Goal: Transaction & Acquisition: Download file/media

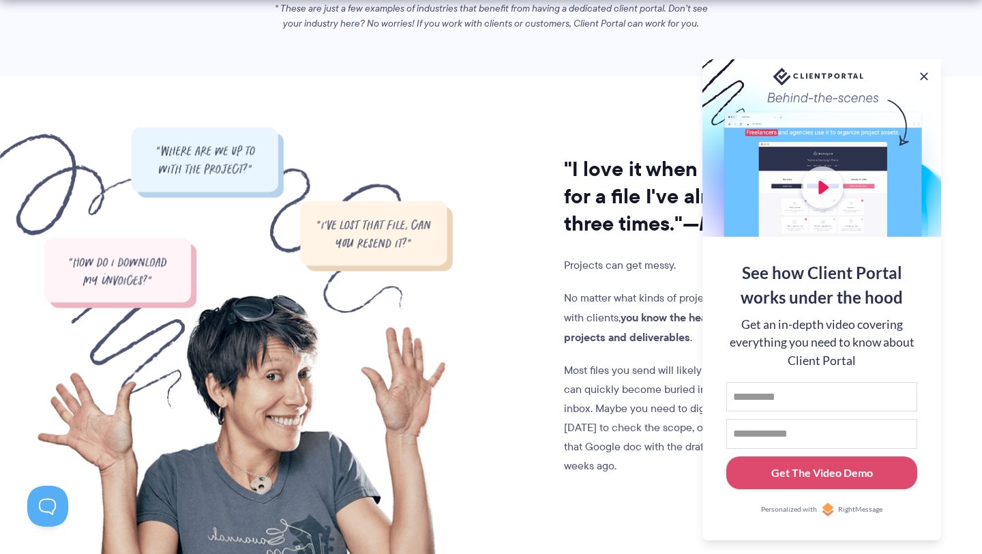
scroll to position [1064, 0]
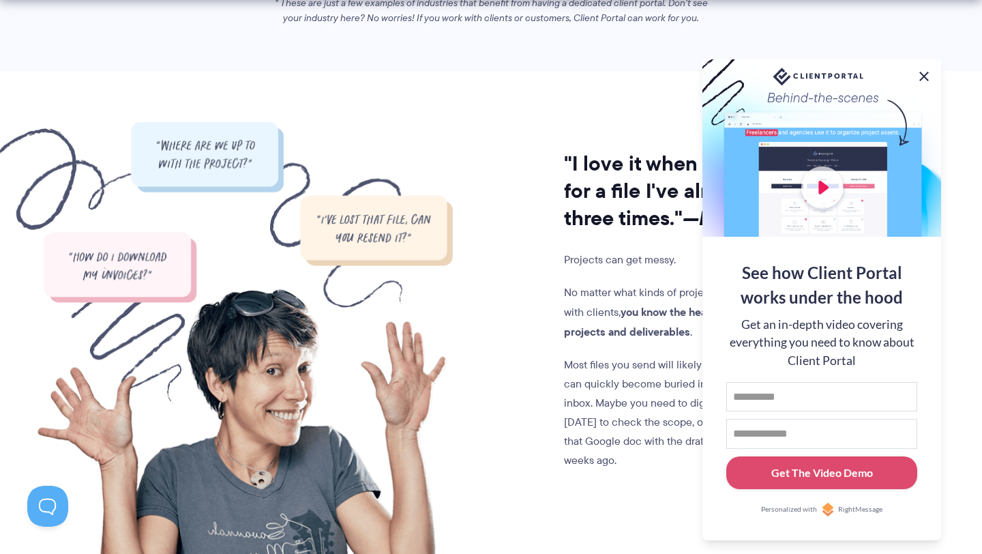
click at [924, 72] on button at bounding box center [924, 76] width 16 height 16
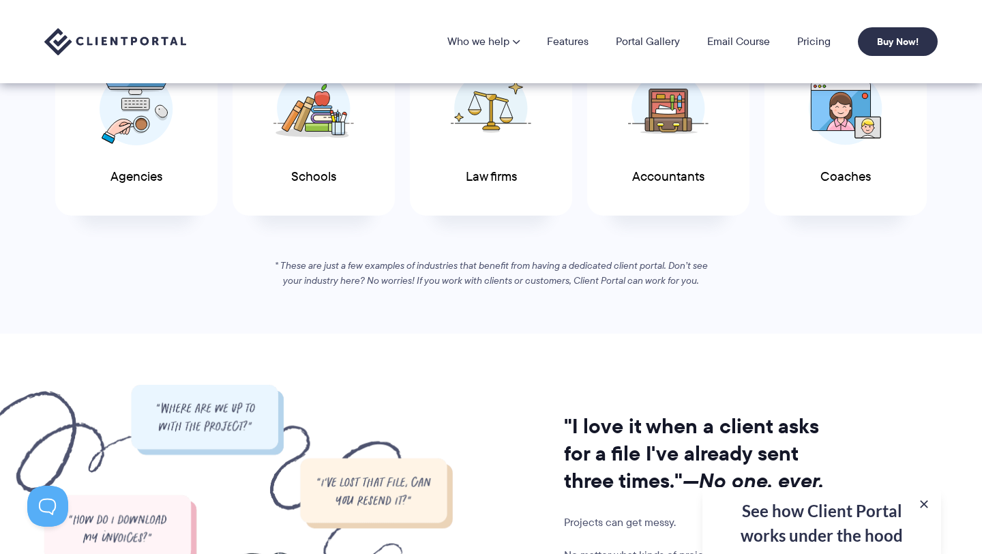
scroll to position [800, 0]
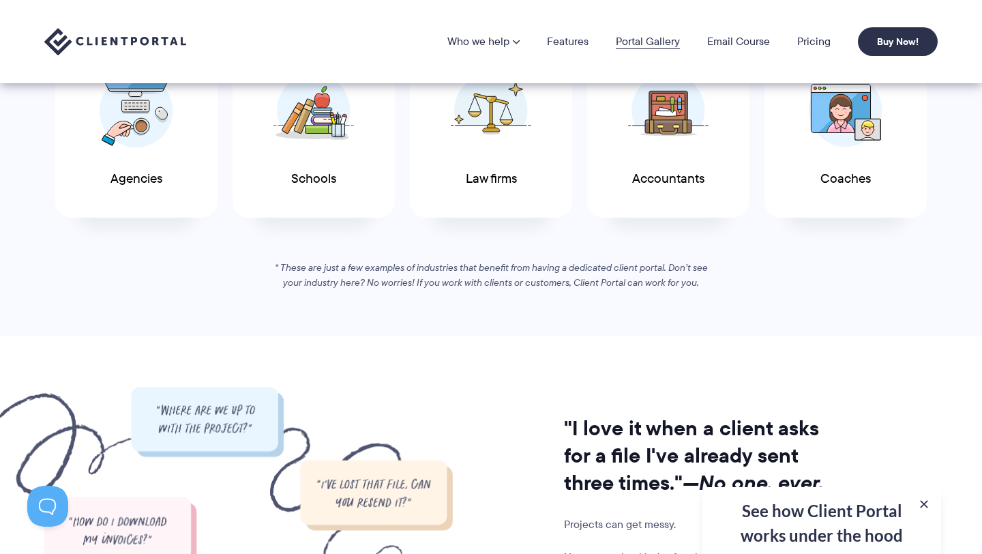
click at [648, 42] on link "Portal Gallery" at bounding box center [648, 41] width 64 height 11
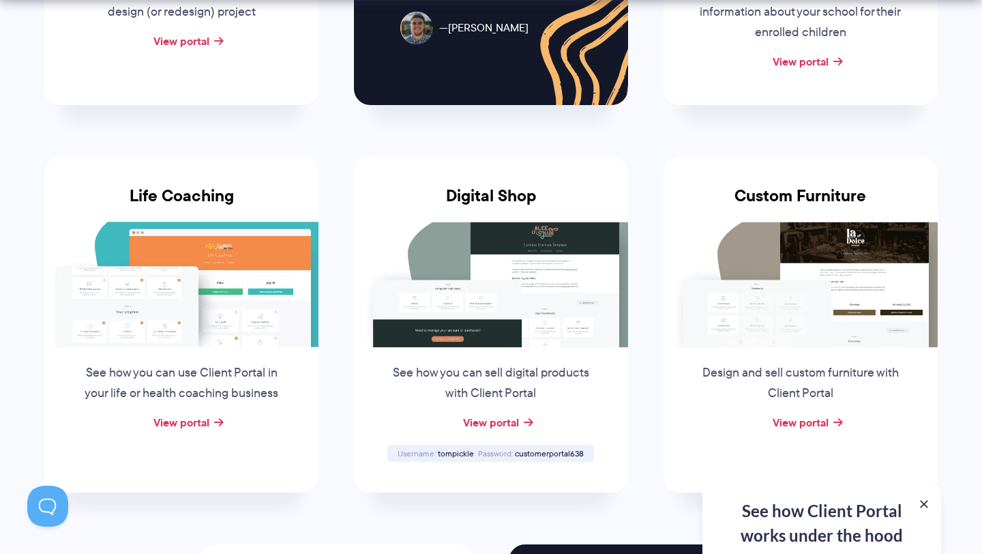
scroll to position [926, 0]
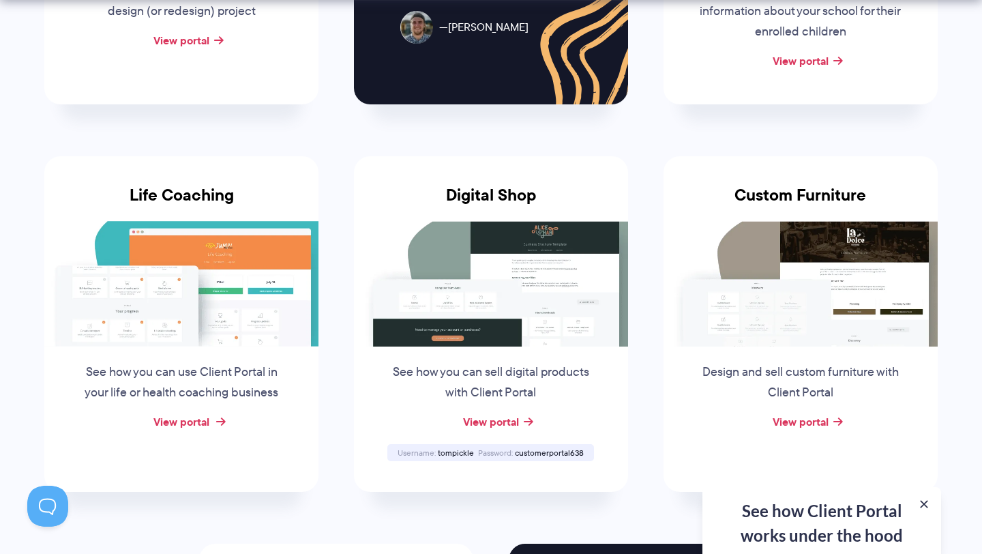
click at [185, 421] on link "View portal" at bounding box center [181, 421] width 56 height 16
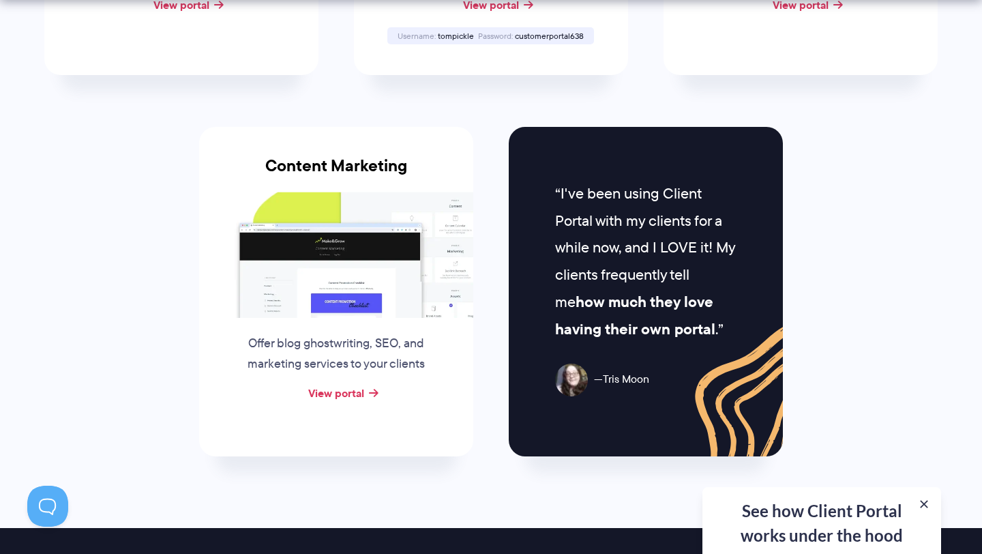
scroll to position [1343, 0]
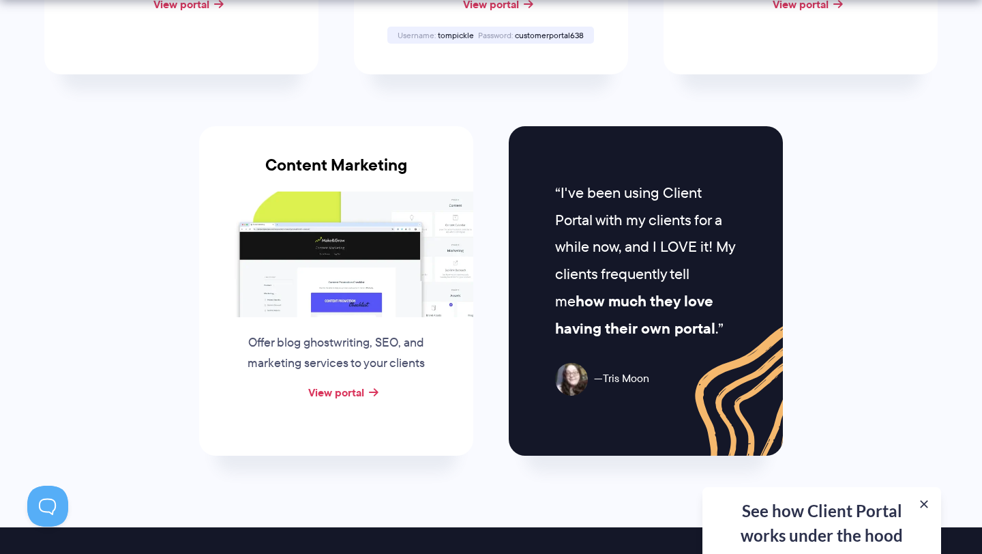
click at [347, 275] on img at bounding box center [336, 253] width 274 height 125
click at [337, 389] on link "View portal" at bounding box center [336, 392] width 56 height 16
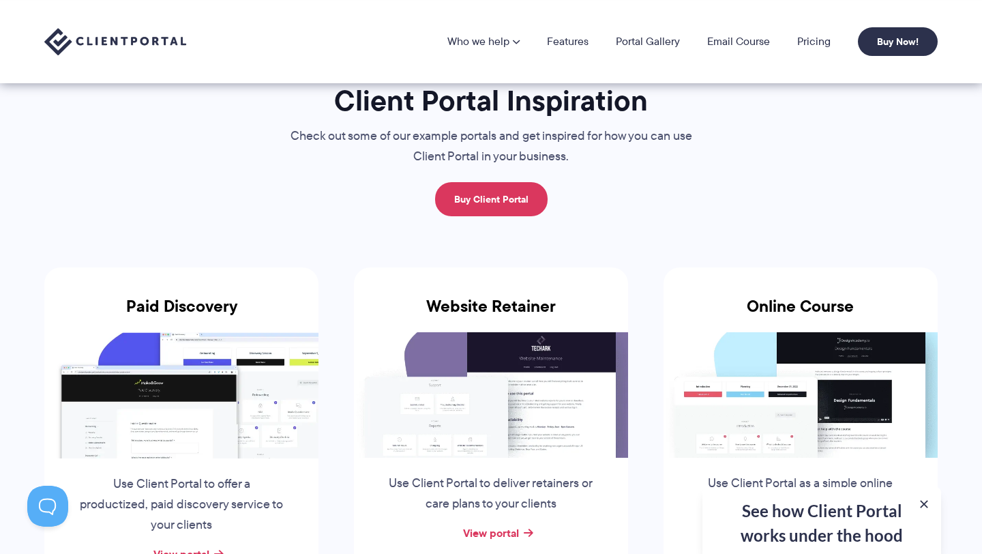
scroll to position [0, 0]
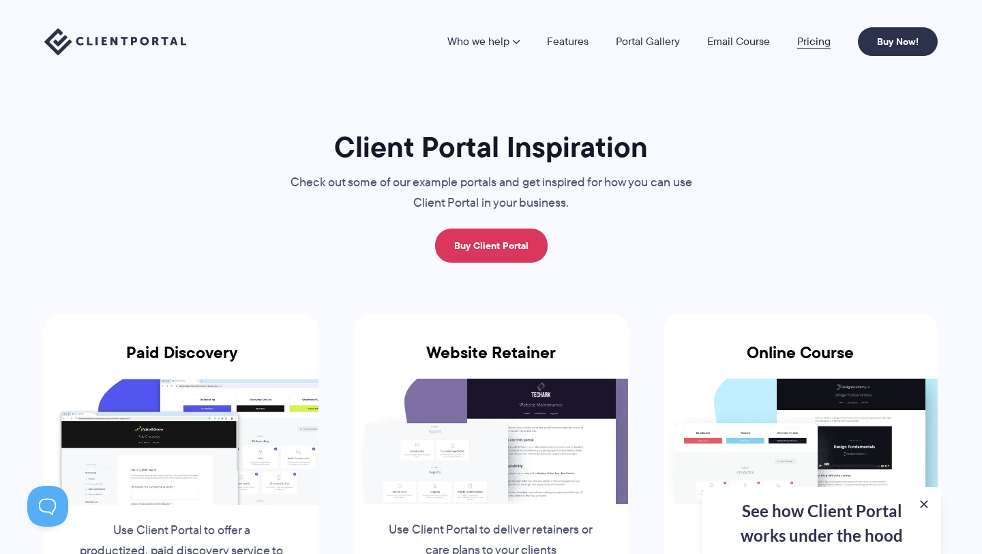
click at [813, 40] on link "Pricing" at bounding box center [813, 41] width 33 height 11
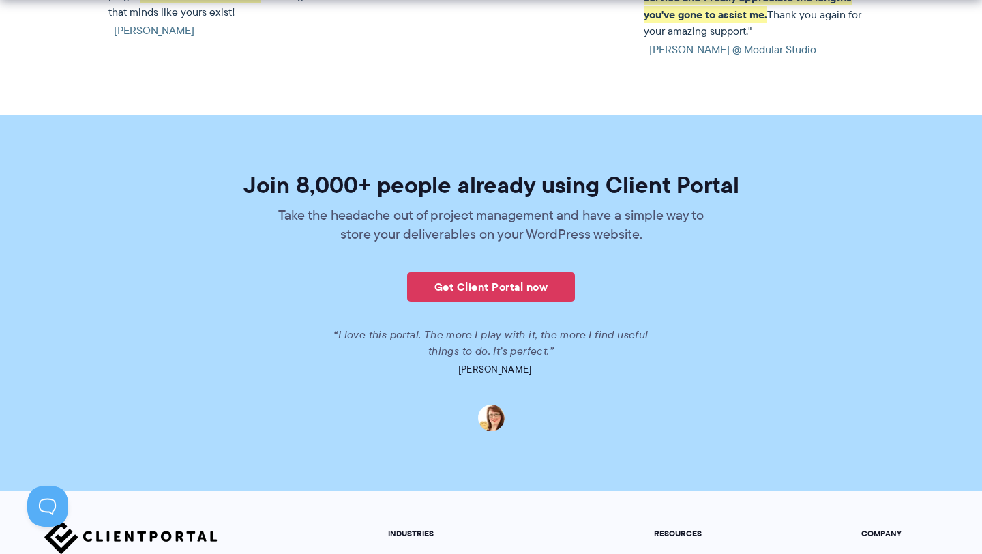
scroll to position [3382, 0]
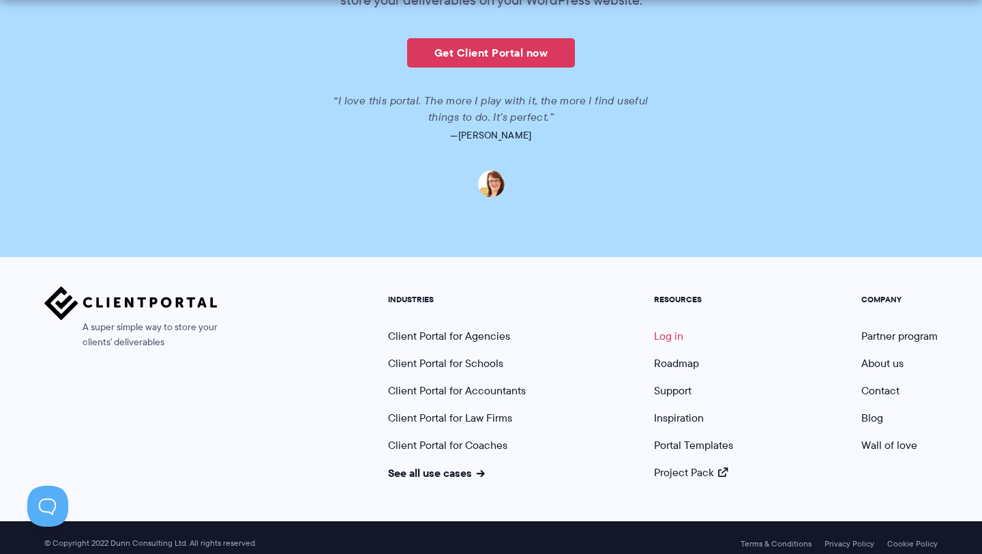
click at [671, 328] on link "Log in" at bounding box center [668, 336] width 29 height 16
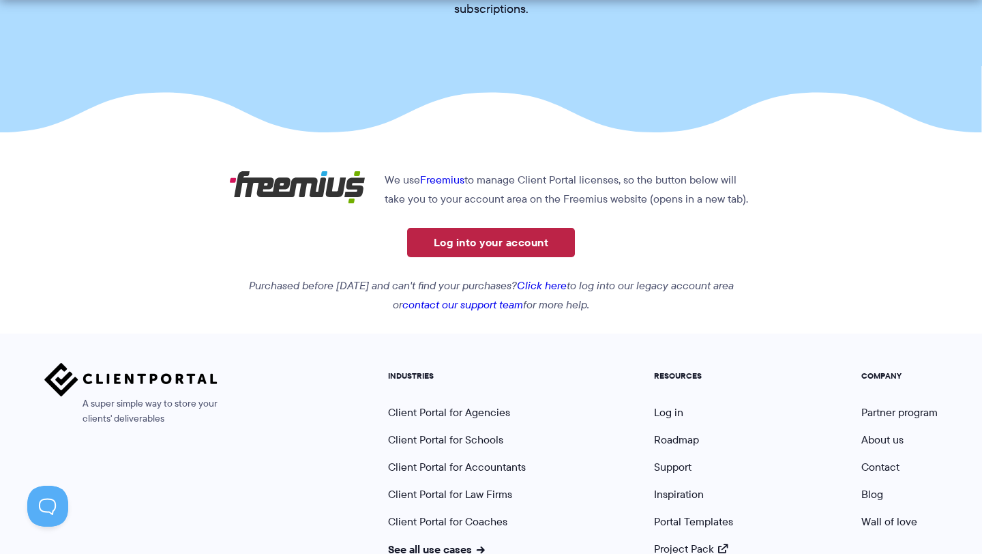
click at [520, 240] on link "Log into your account" at bounding box center [491, 242] width 168 height 29
click at [558, 286] on link "Click here" at bounding box center [542, 285] width 50 height 16
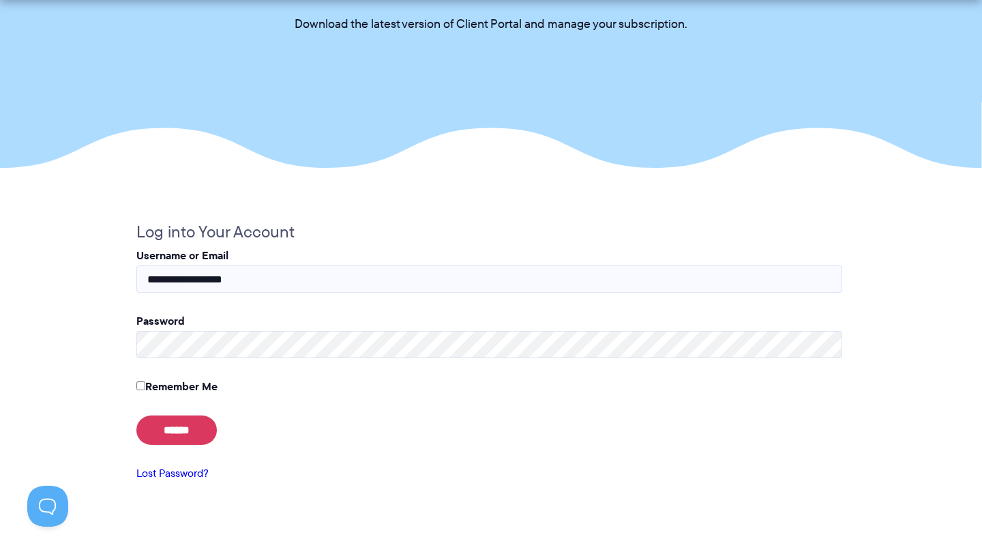
click at [136, 331] on div at bounding box center [136, 331] width 0 height 0
click at [188, 426] on input "******" at bounding box center [176, 429] width 80 height 29
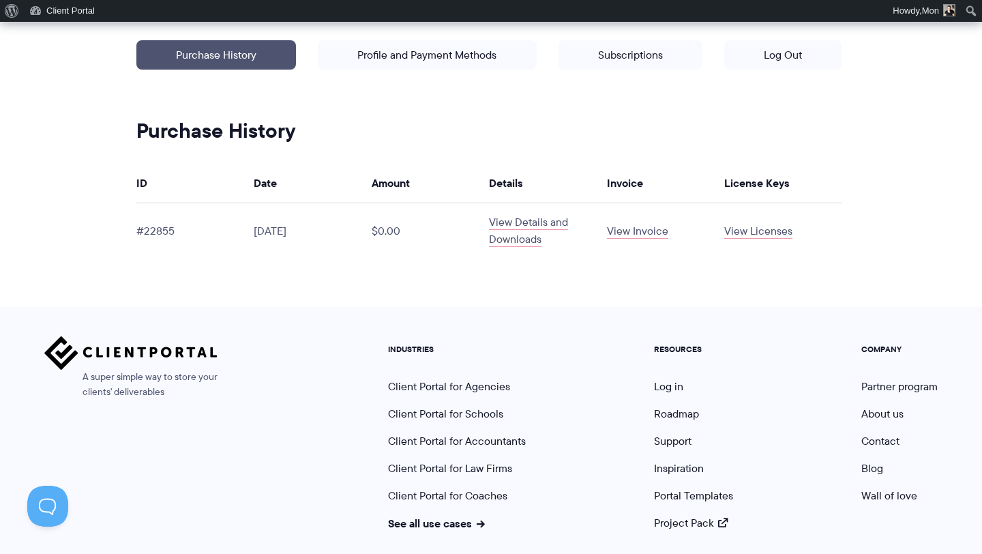
scroll to position [363, 0]
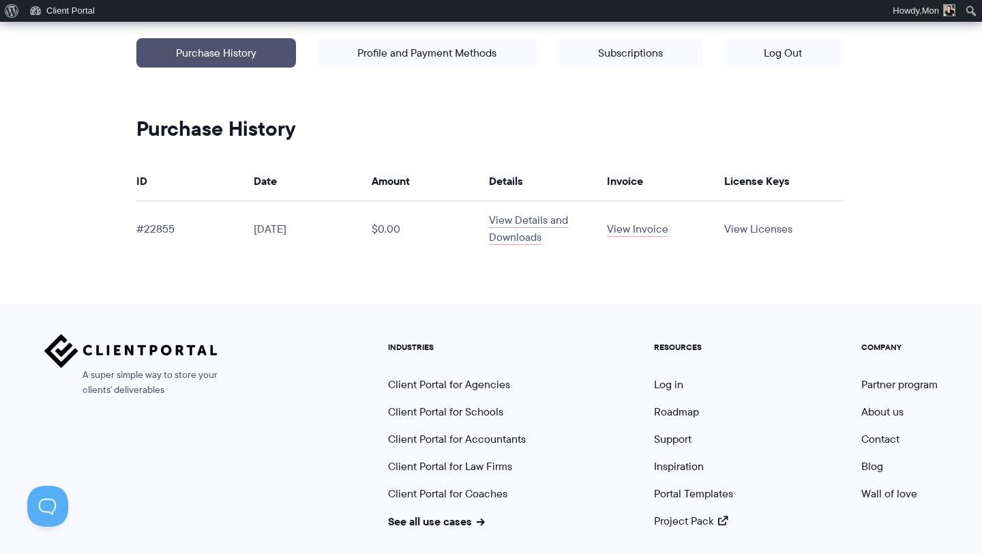
click at [750, 226] on link "View Licenses" at bounding box center [758, 229] width 68 height 16
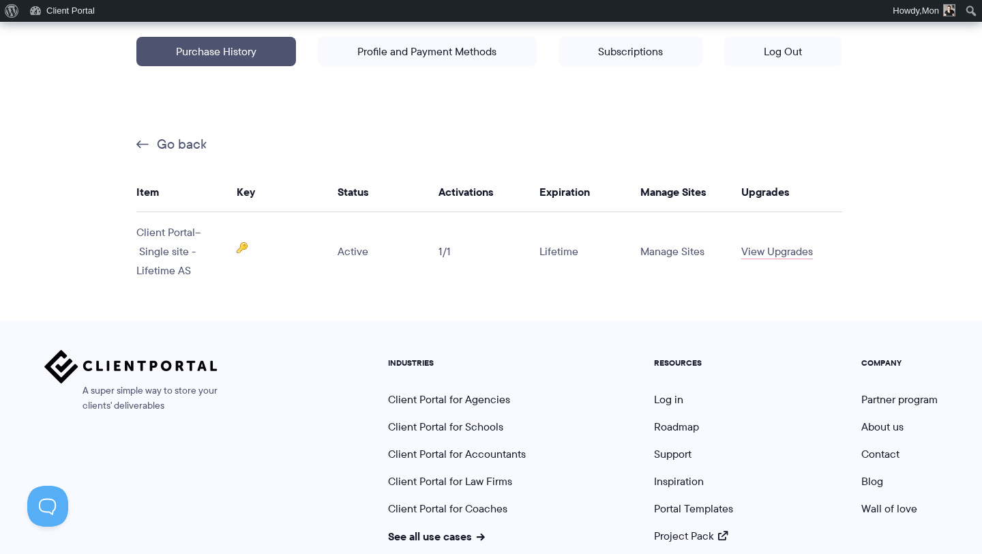
click at [682, 249] on link "Manage Sites" at bounding box center [672, 251] width 64 height 16
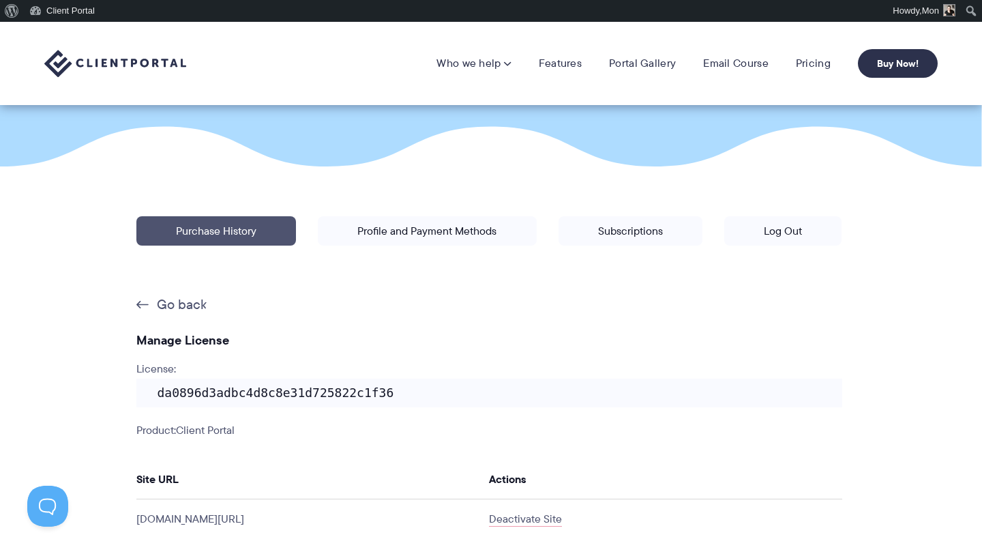
scroll to position [183, 0]
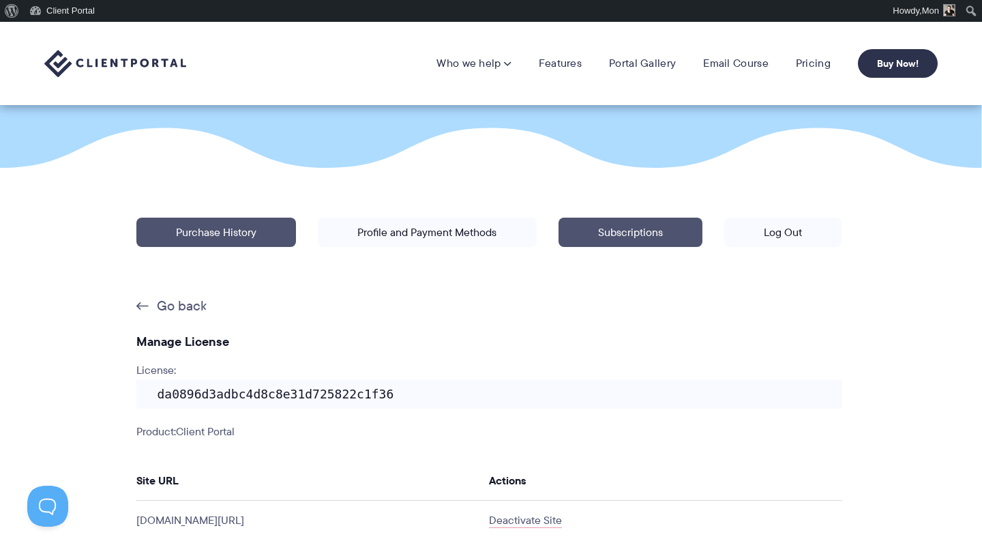
click at [645, 230] on link "Subscriptions" at bounding box center [630, 231] width 144 height 29
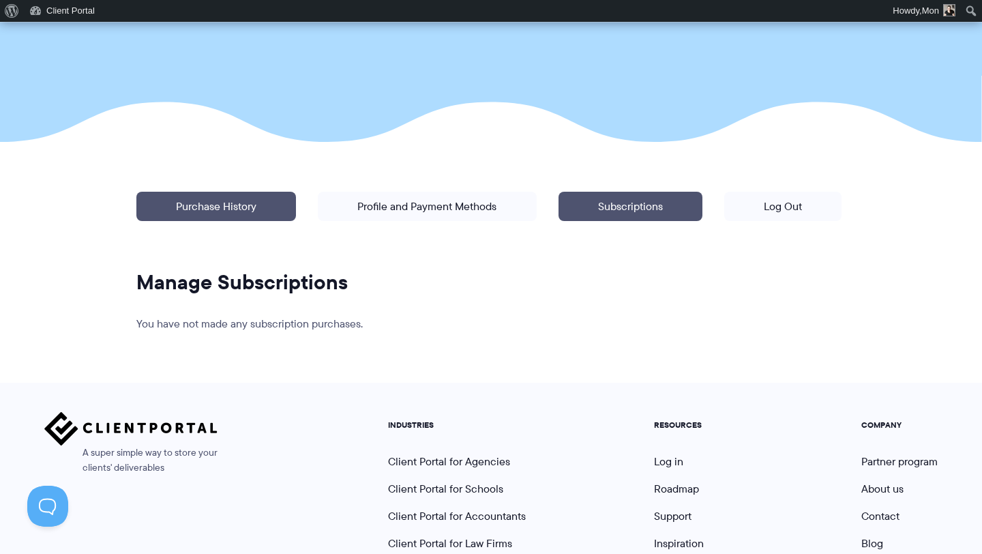
click at [229, 208] on link "Purchase History" at bounding box center [216, 206] width 160 height 29
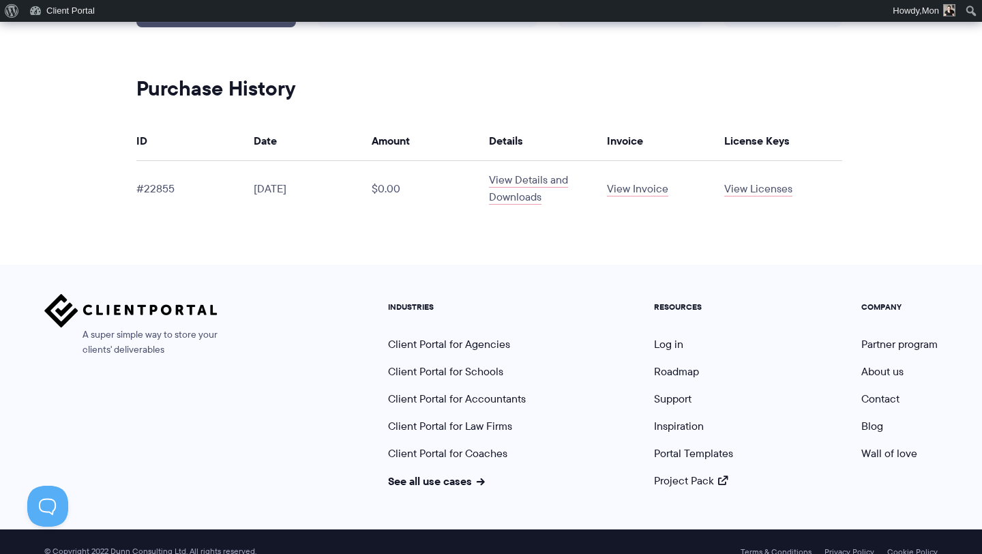
scroll to position [422, 0]
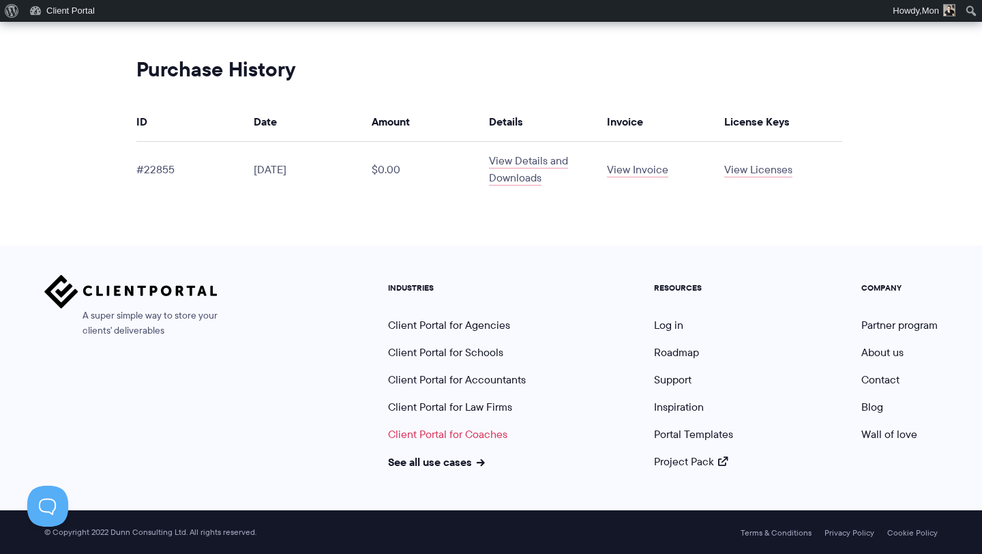
click at [481, 434] on link "Client Portal for Coaches" at bounding box center [447, 434] width 119 height 16
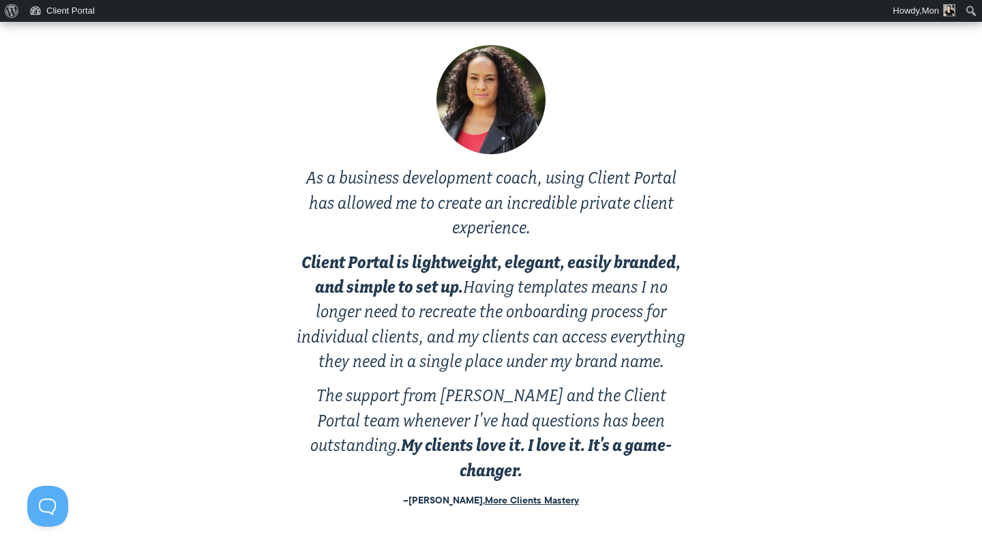
scroll to position [2651, 0]
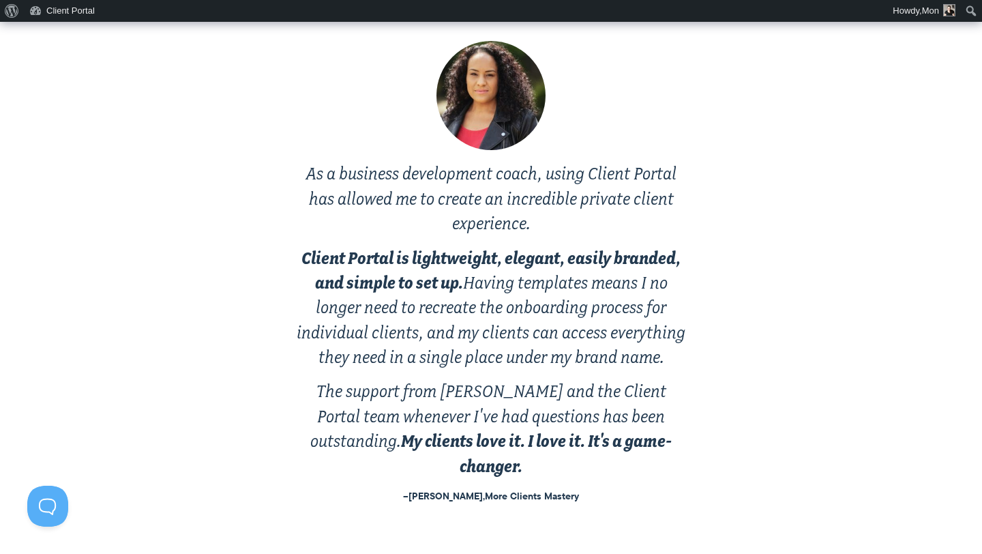
click at [553, 488] on cite "More Clients Mastery" at bounding box center [532, 495] width 94 height 15
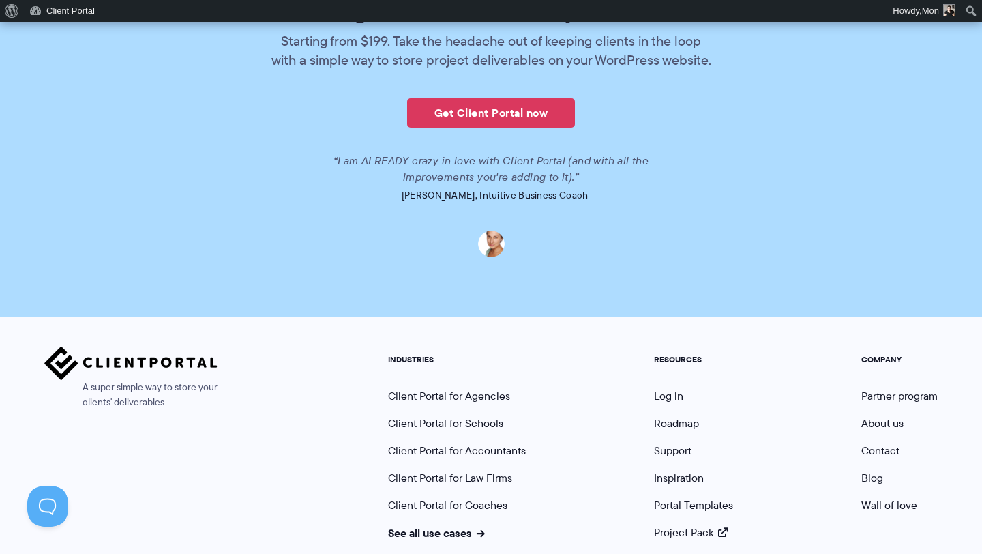
scroll to position [3343, 0]
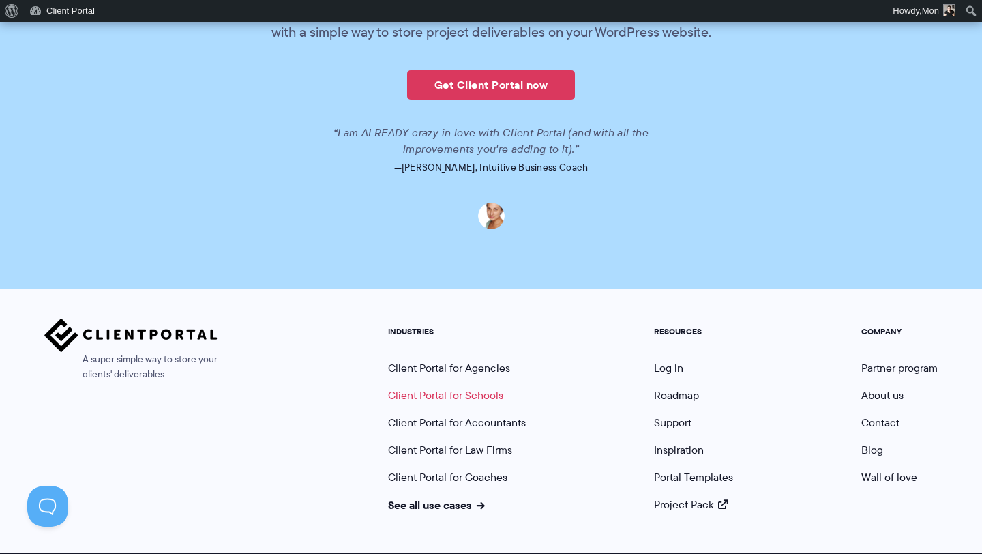
click at [455, 387] on link "Client Portal for Schools" at bounding box center [445, 395] width 115 height 16
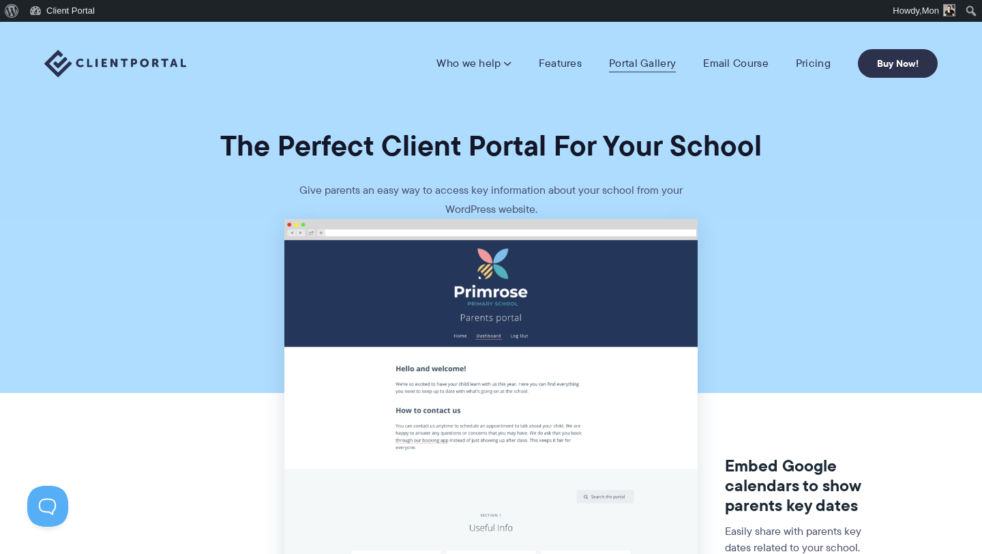
click at [663, 65] on link "Portal Gallery" at bounding box center [642, 64] width 67 height 14
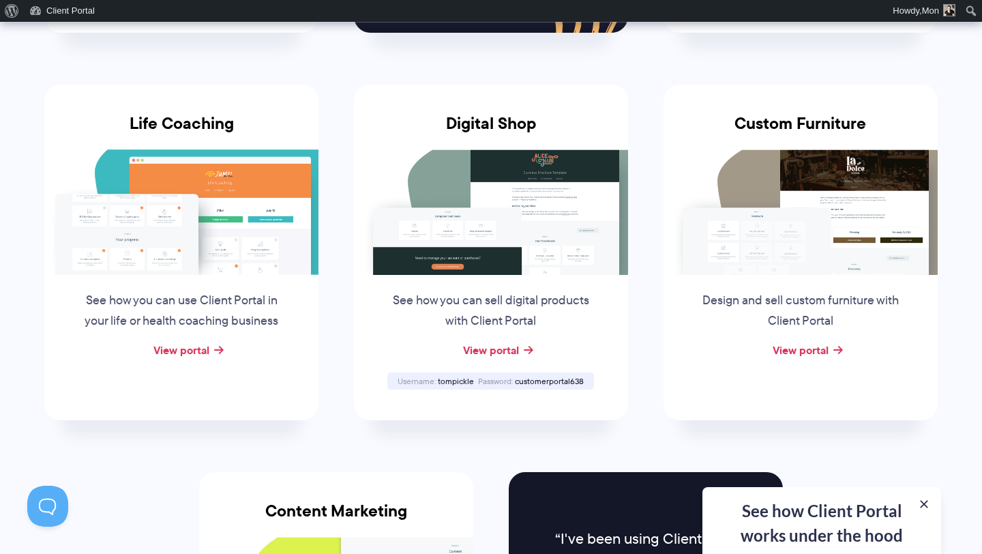
scroll to position [1023, 0]
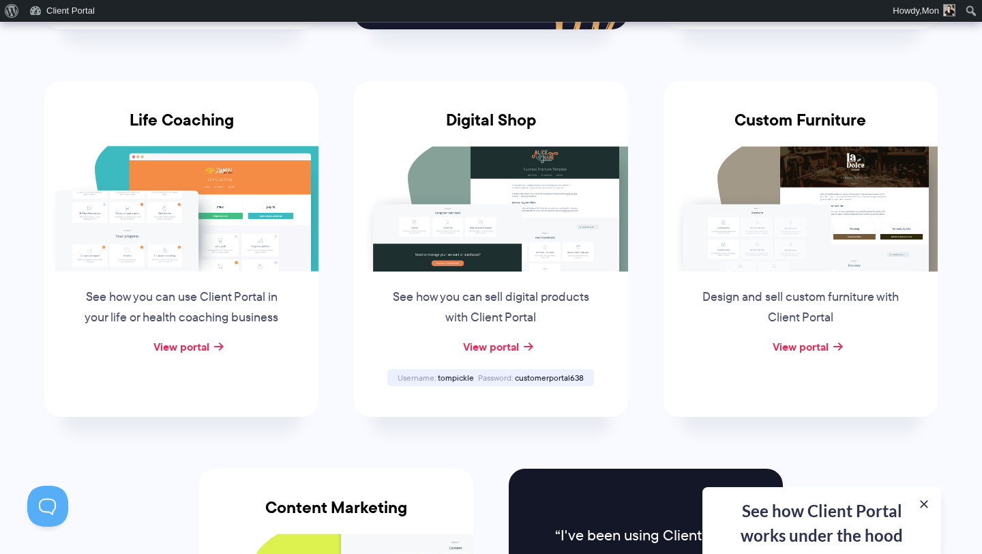
click at [537, 259] on img at bounding box center [491, 208] width 274 height 125
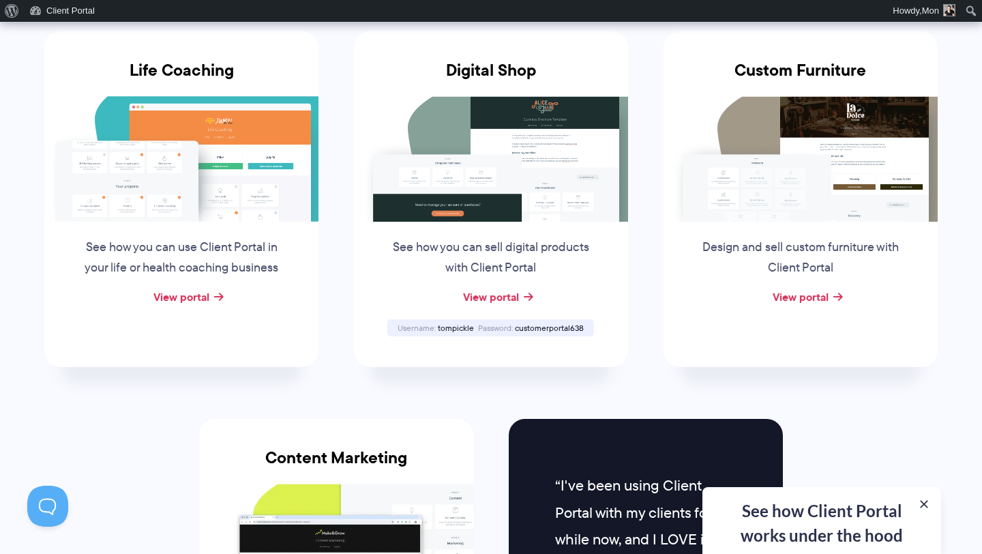
scroll to position [1073, 0]
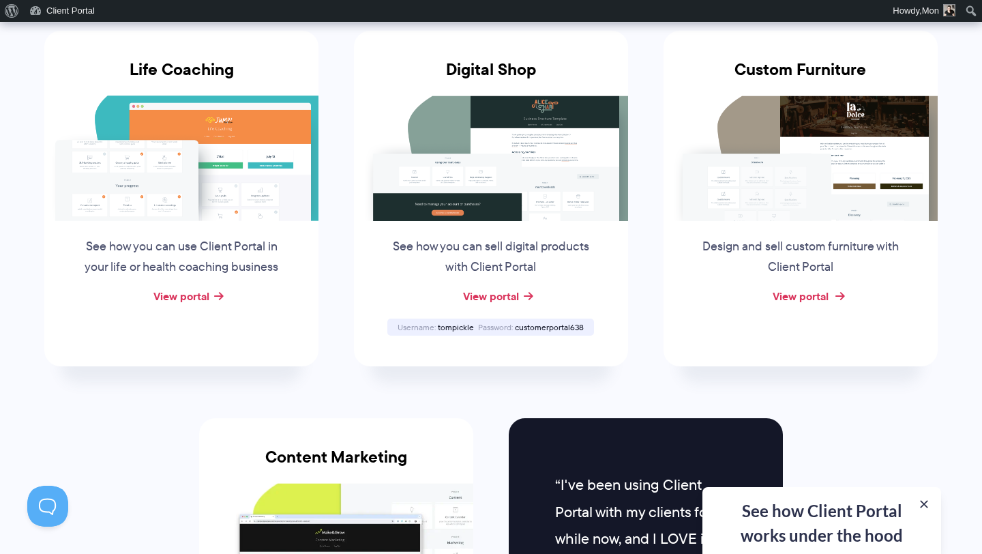
click at [801, 299] on link "View portal" at bounding box center [800, 296] width 56 height 16
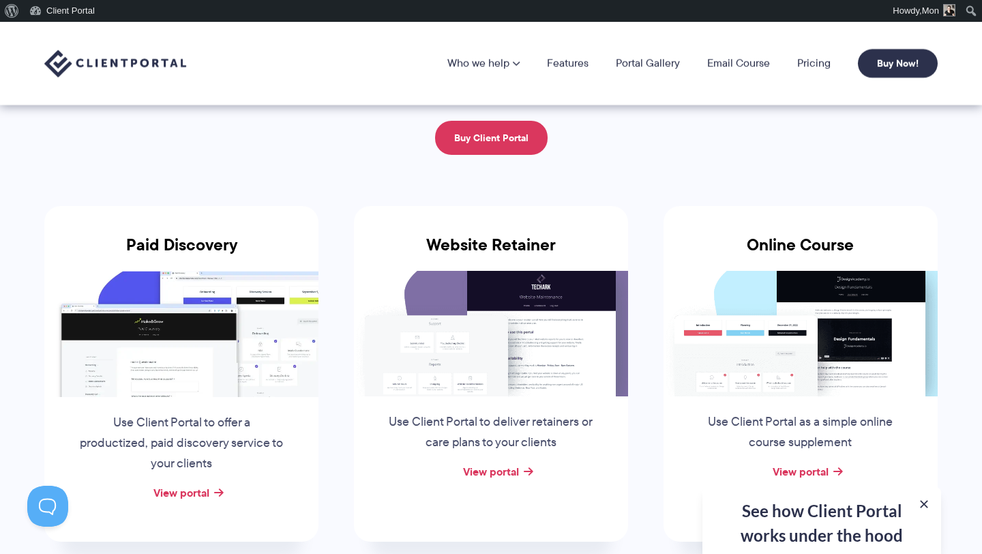
scroll to position [0, 0]
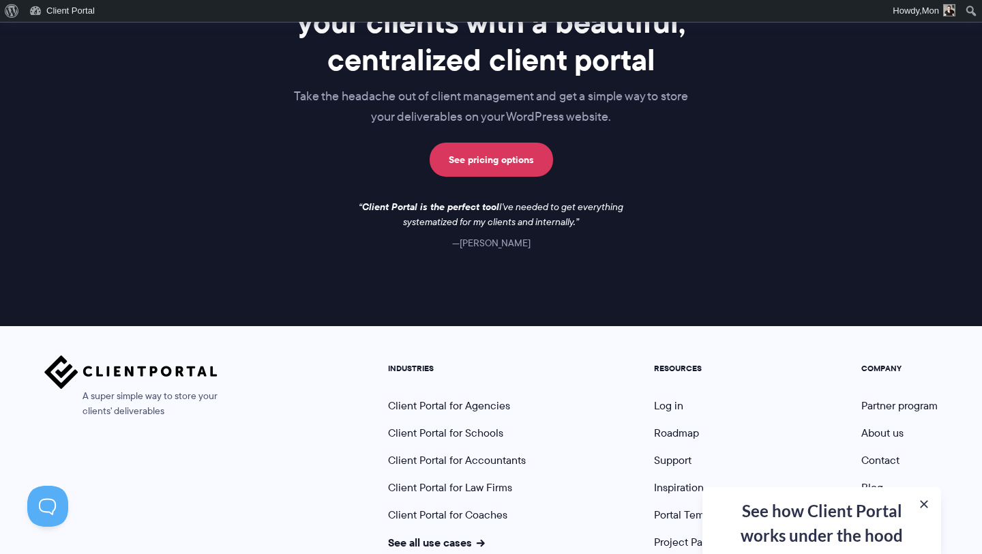
scroll to position [1996, 0]
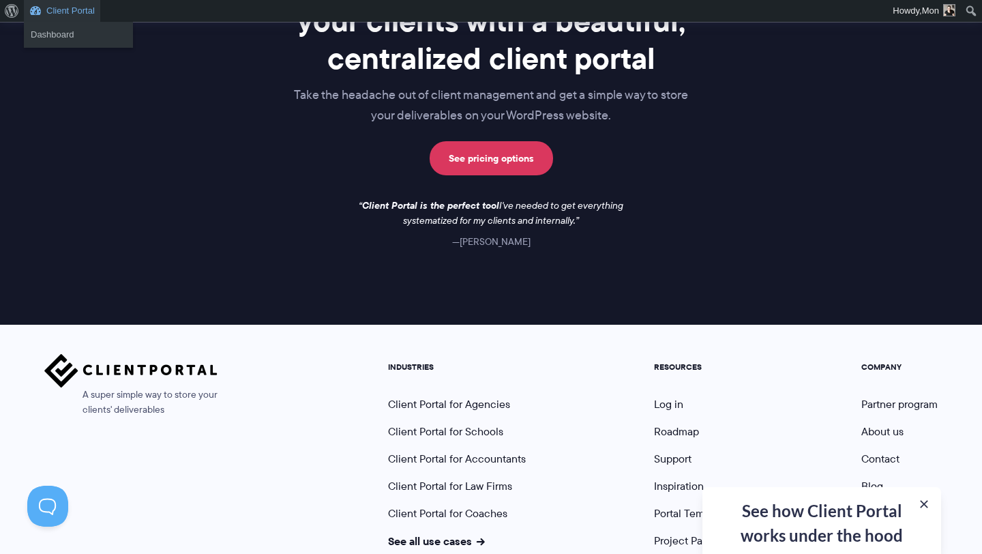
click at [72, 14] on link "Client Portal" at bounding box center [62, 11] width 76 height 22
click at [61, 33] on link "Dashboard" at bounding box center [78, 35] width 109 height 18
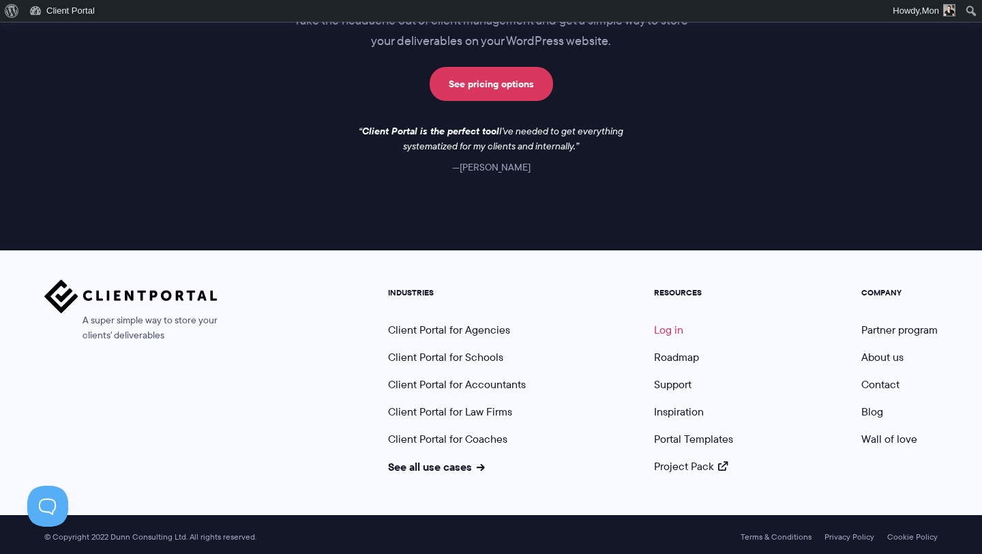
click at [672, 327] on link "Log in" at bounding box center [668, 330] width 29 height 16
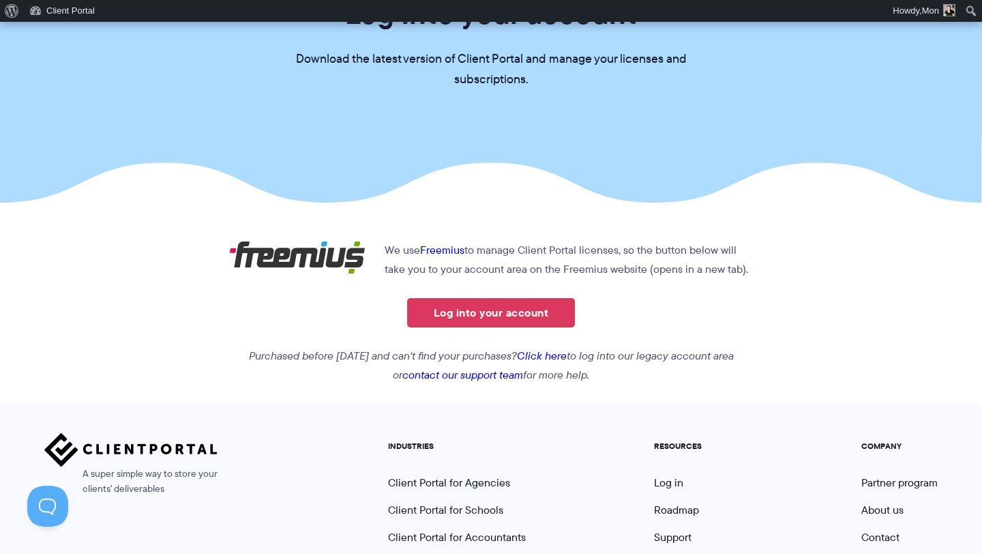
scroll to position [153, 0]
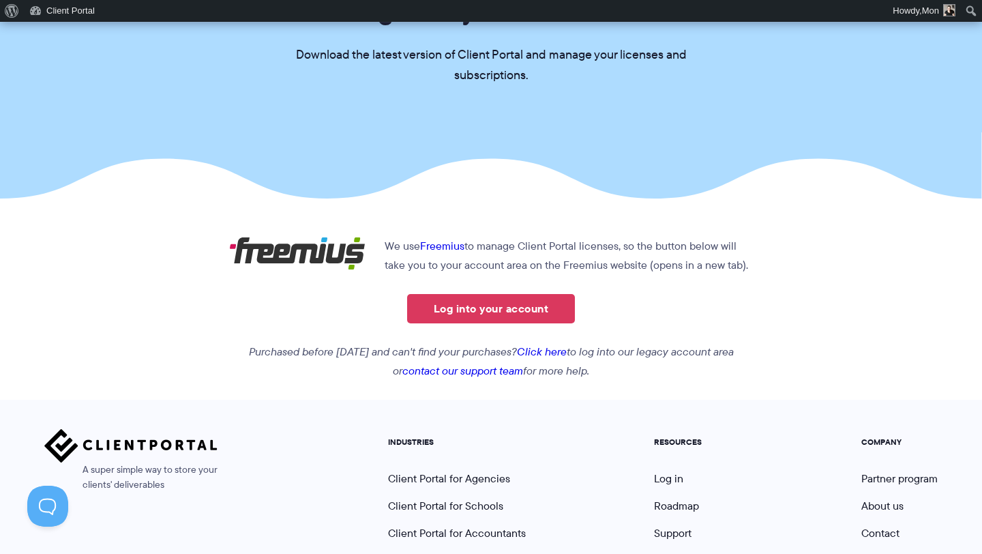
click at [567, 350] on link "Click here" at bounding box center [542, 352] width 50 height 16
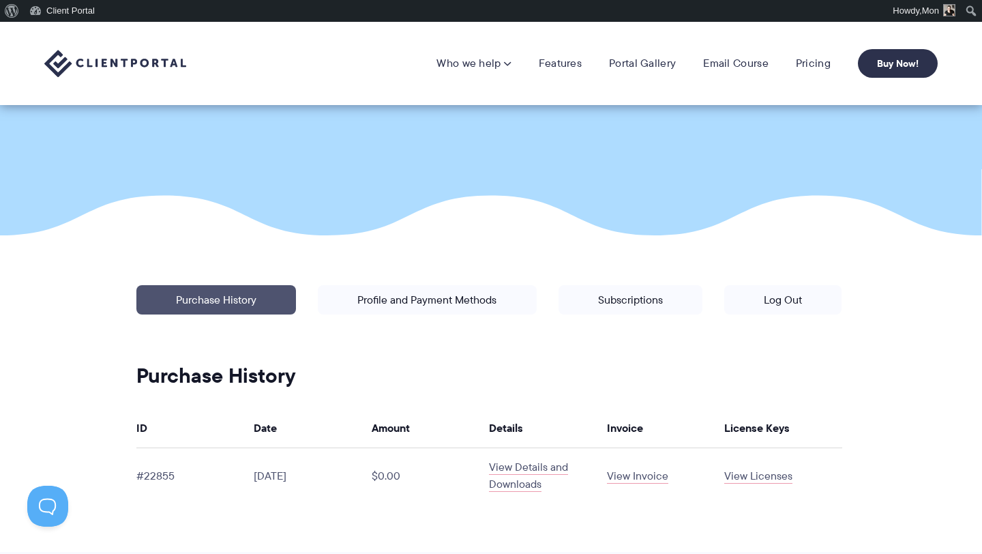
scroll to position [104, 0]
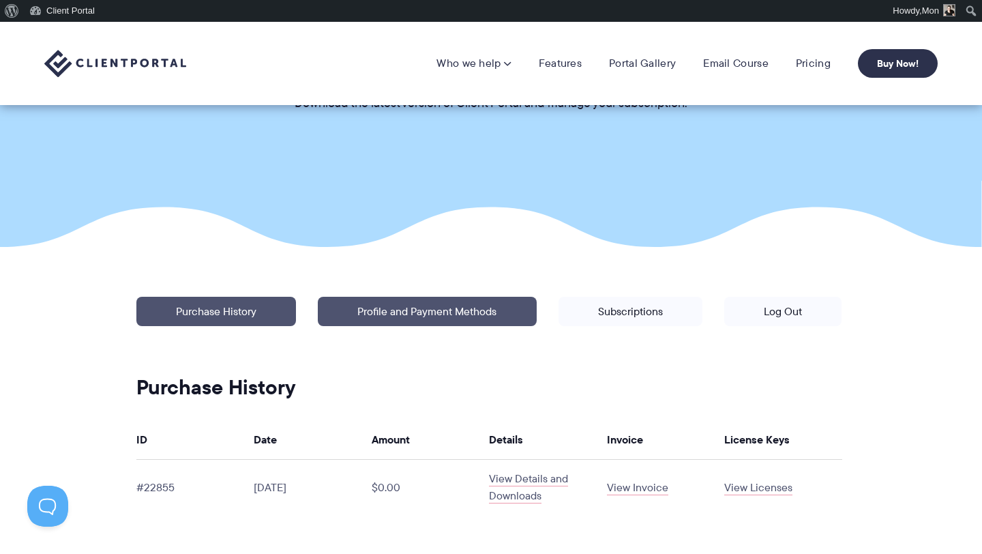
click at [464, 312] on link "Profile and Payment Methods" at bounding box center [427, 311] width 218 height 29
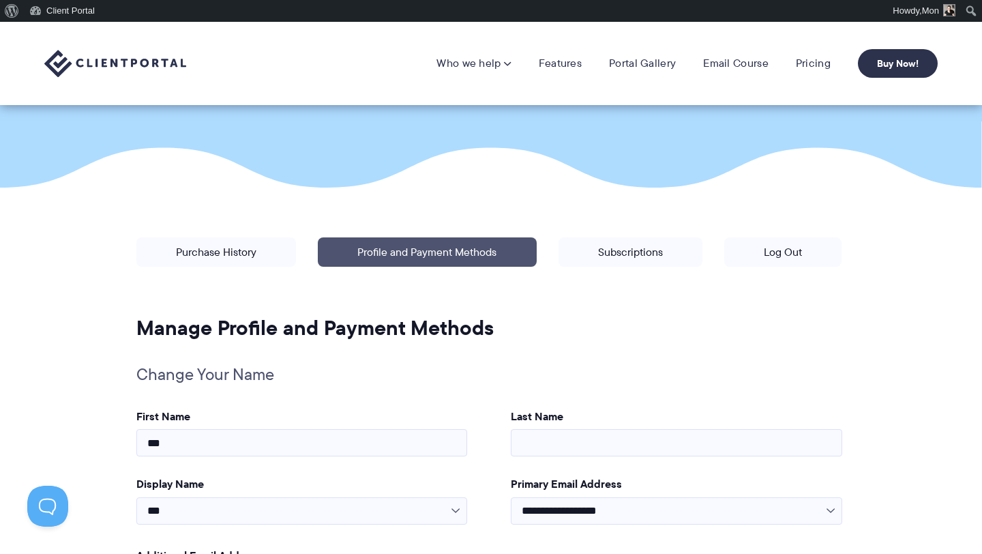
scroll to position [153, 0]
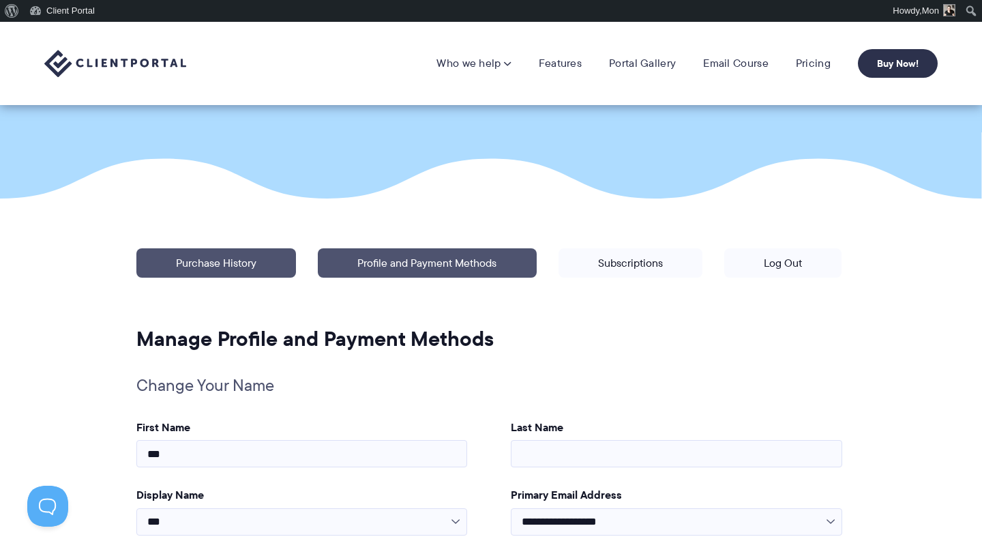
click at [211, 265] on link "Purchase History" at bounding box center [216, 262] width 160 height 29
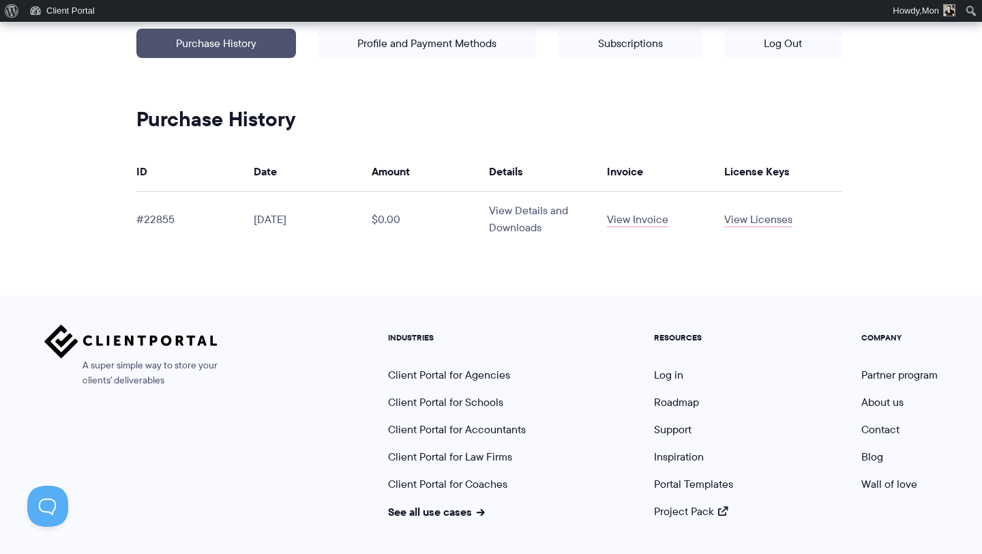
click at [529, 212] on link "View Details and Downloads" at bounding box center [528, 218] width 79 height 33
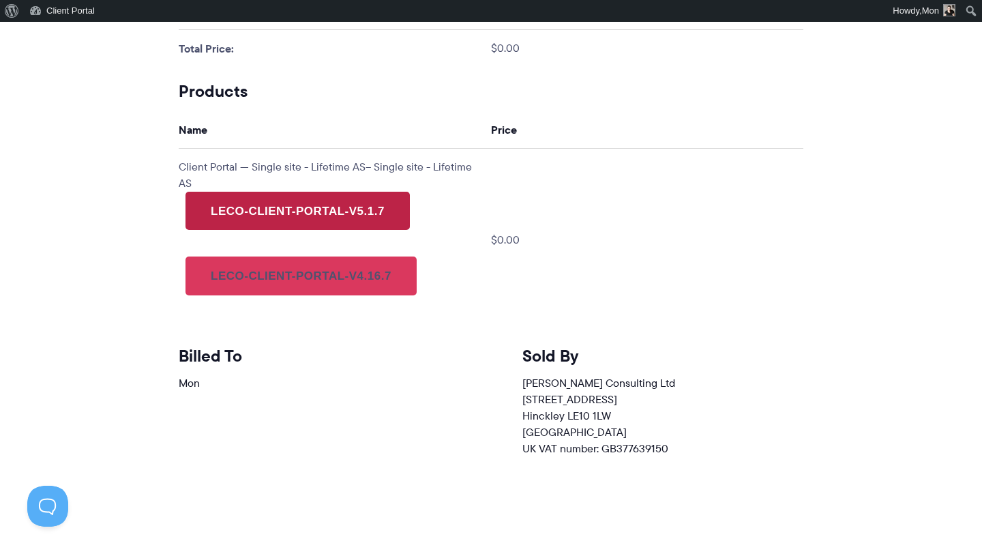
scroll to position [615, 0]
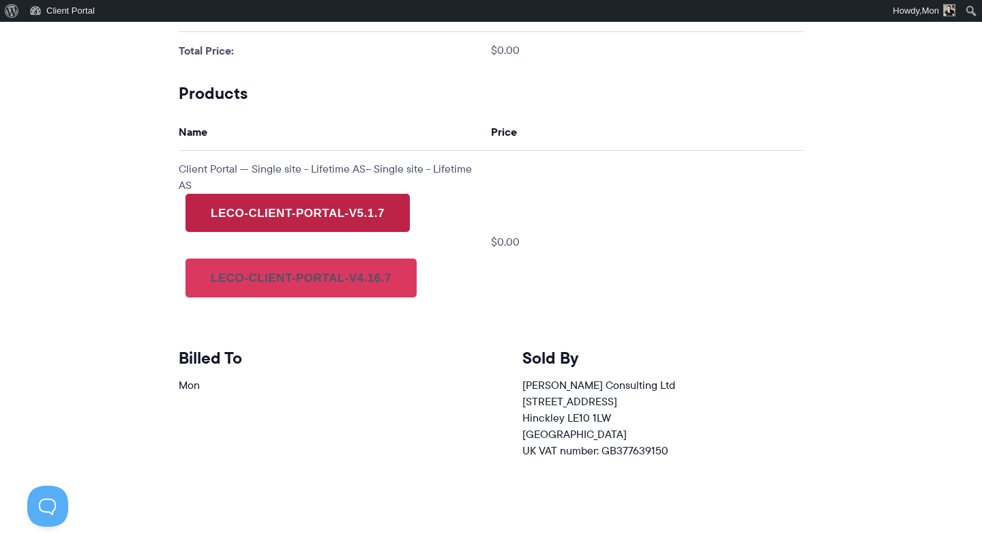
click at [305, 207] on link "leco-client-portal-v5.1.7" at bounding box center [297, 213] width 224 height 38
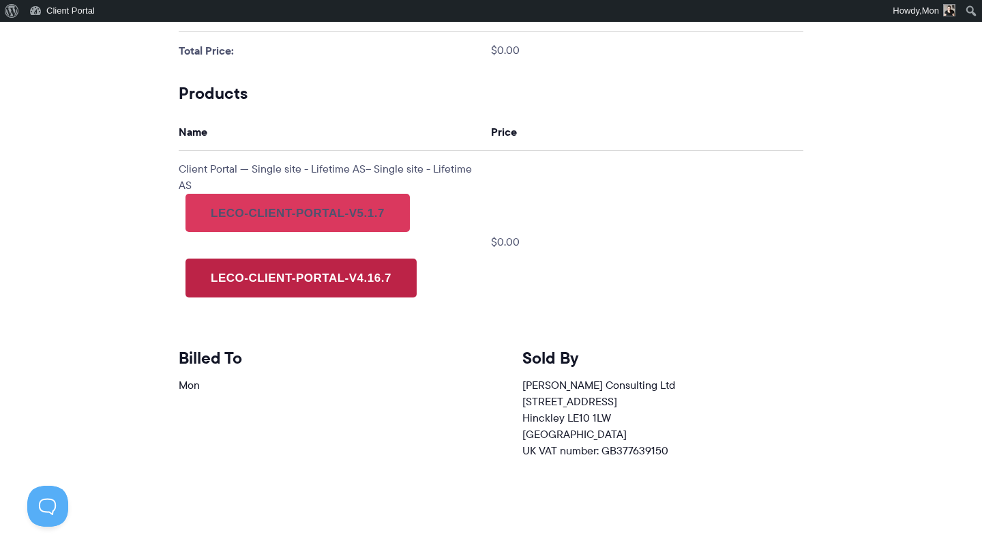
click at [314, 271] on link "leco-client-portal-v4.16.7" at bounding box center [300, 277] width 231 height 38
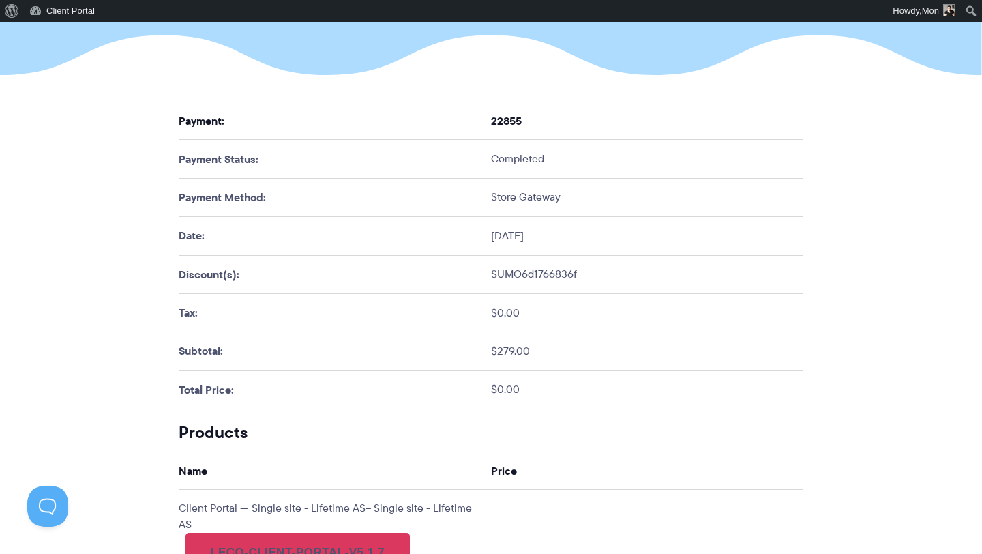
scroll to position [0, 0]
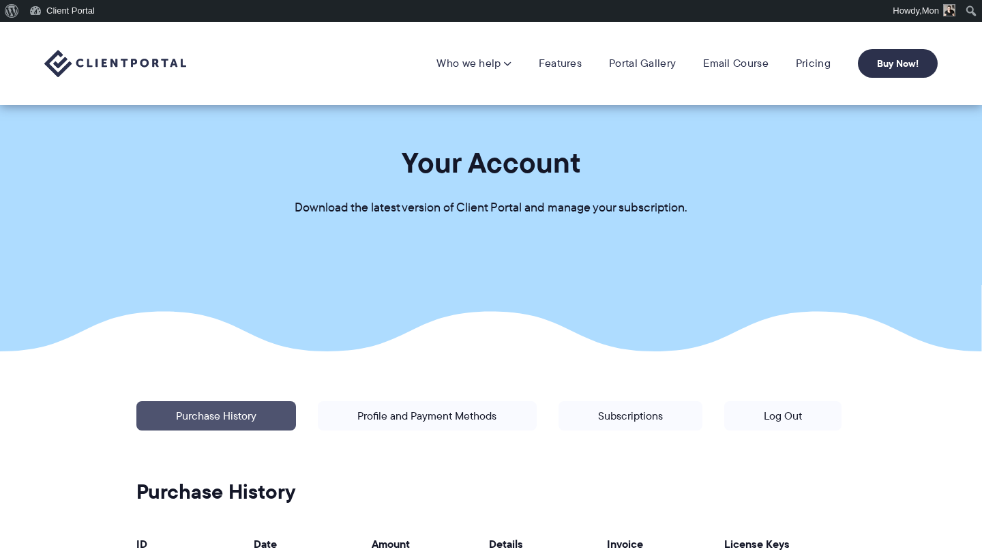
scroll to position [372, 0]
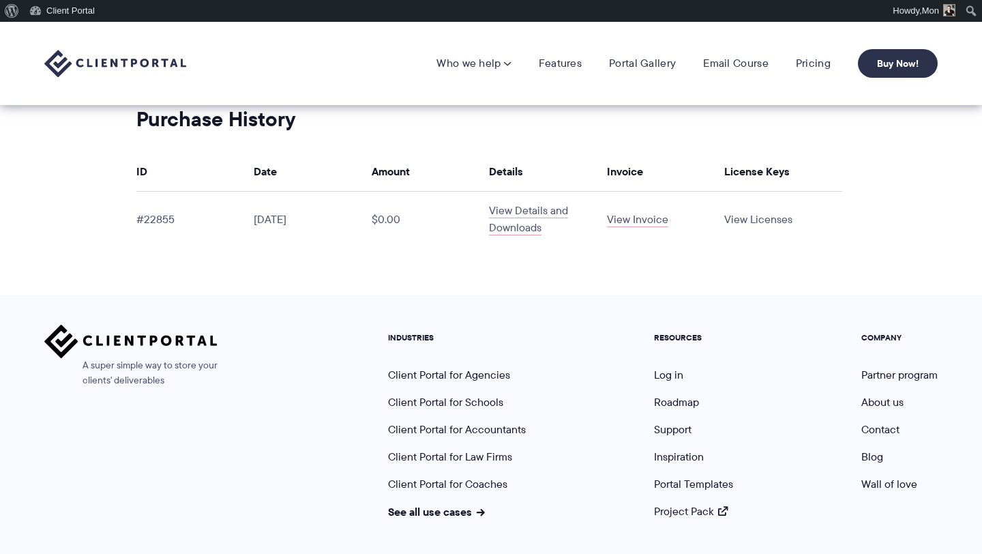
click at [757, 220] on link "View Licenses" at bounding box center [758, 219] width 68 height 16
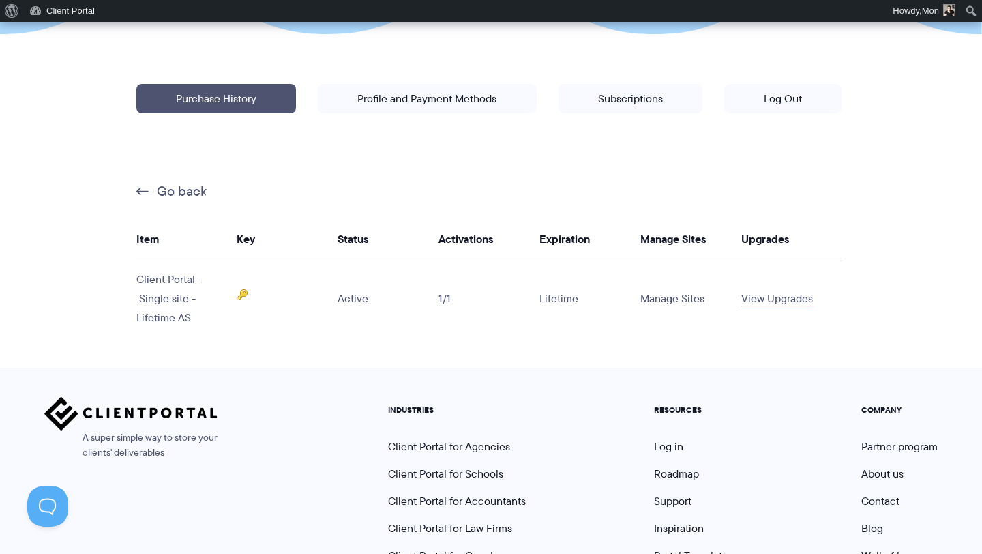
click at [682, 298] on link "Manage Sites" at bounding box center [672, 298] width 64 height 16
